Goal: Task Accomplishment & Management: Use online tool/utility

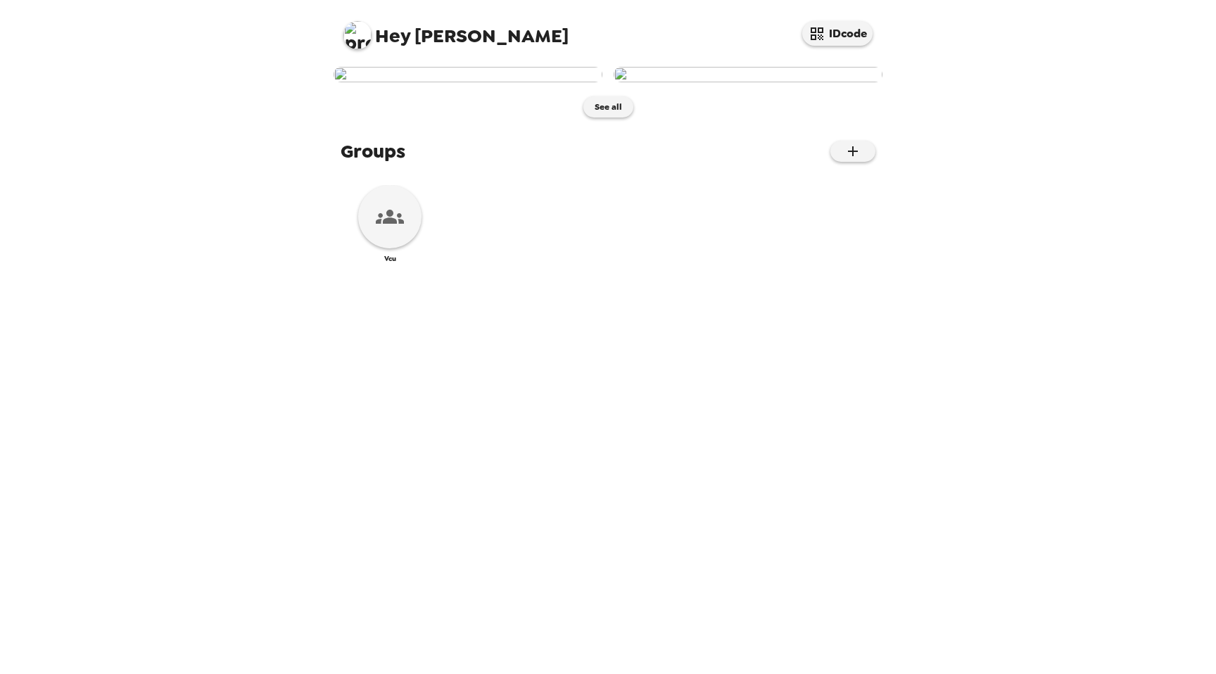
click at [500, 82] on img at bounding box center [468, 74] width 269 height 15
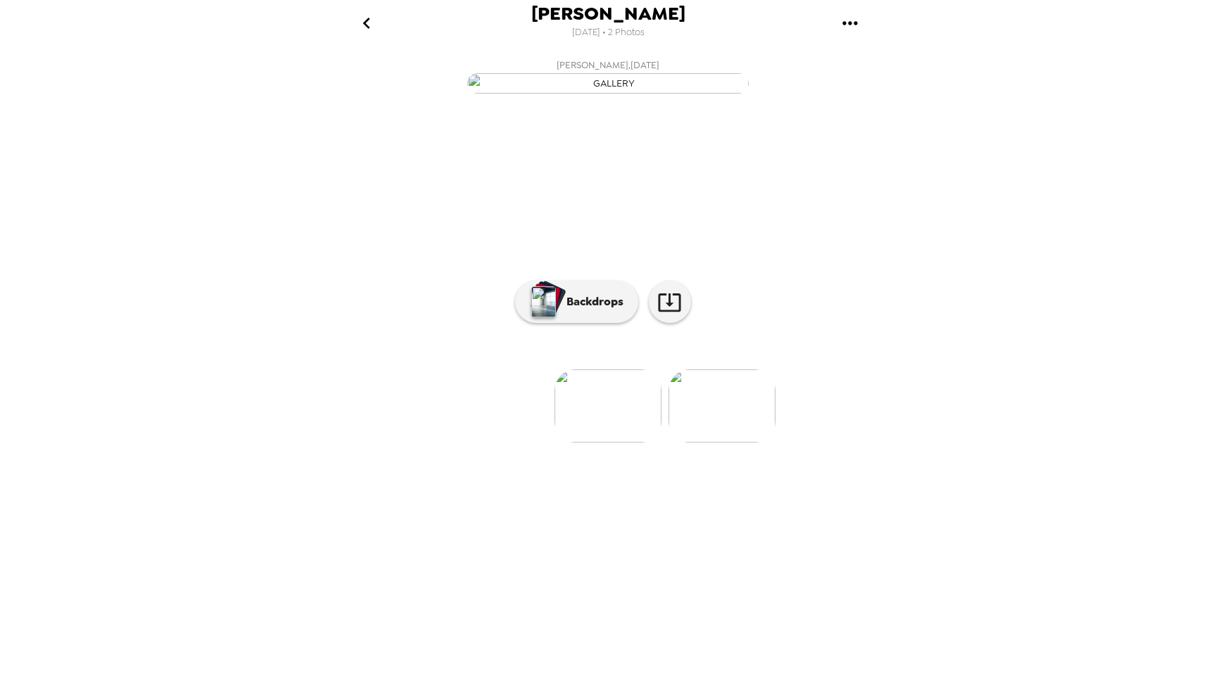
click at [551, 443] on div at bounding box center [607, 383] width 563 height 120
click at [542, 317] on img "button" at bounding box center [543, 301] width 25 height 31
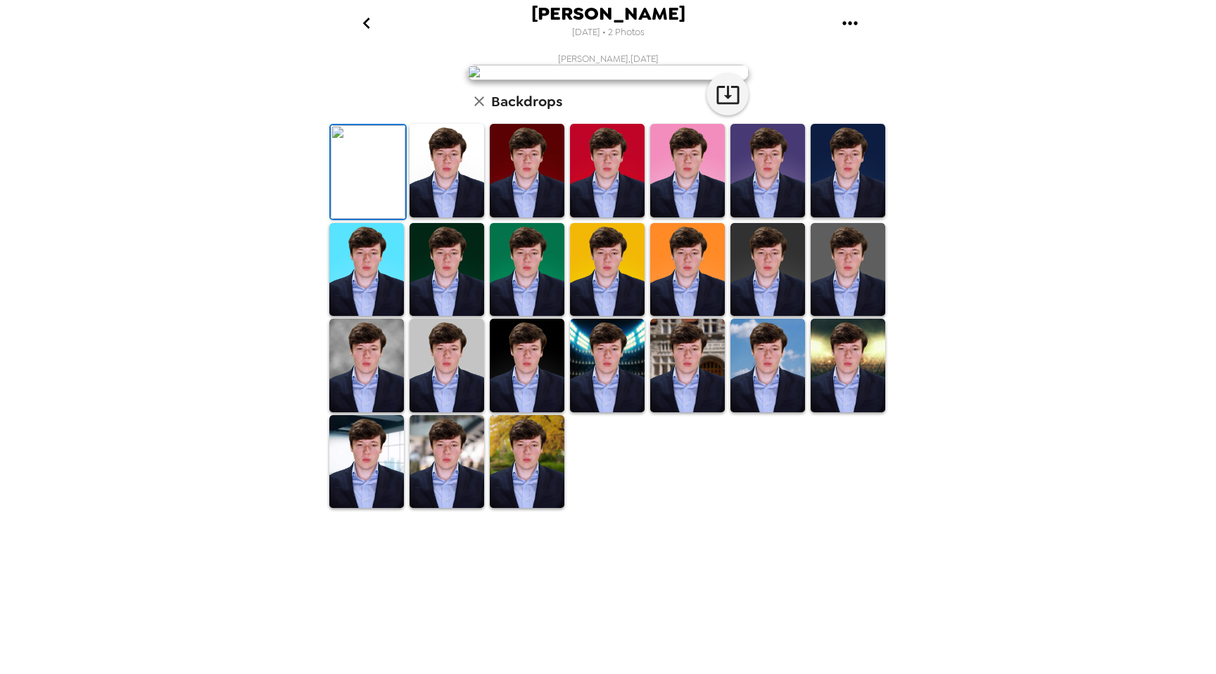
drag, startPoint x: 890, startPoint y: 440, endPoint x: 890, endPoint y: 553, distance: 113.3
click at [890, 554] on div "[PERSON_NAME] [DATE] • 2 Photos [PERSON_NAME] , [DATE] Backdrops" at bounding box center [608, 337] width 1216 height 674
click at [352, 412] on img at bounding box center [366, 366] width 75 height 94
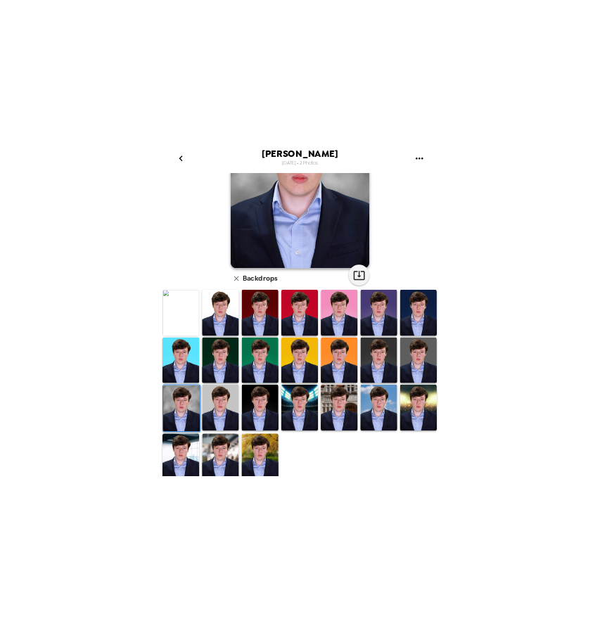
scroll to position [0, 0]
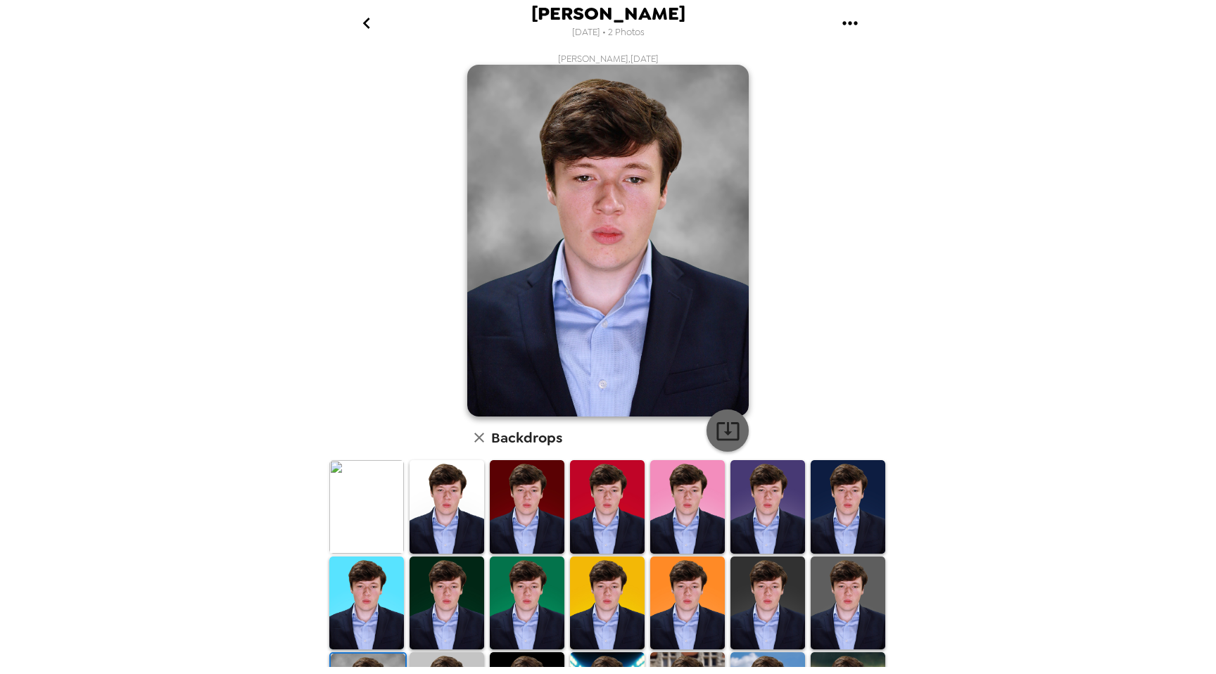
click at [721, 425] on icon "button" at bounding box center [727, 431] width 23 height 18
